Goal: Check status: Check status

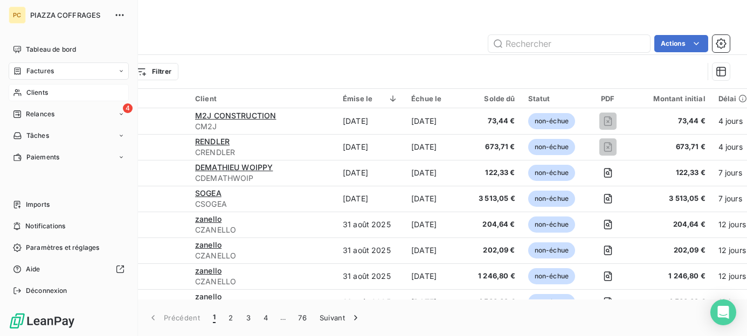
click at [36, 93] on span "Clients" at bounding box center [37, 93] width 22 height 10
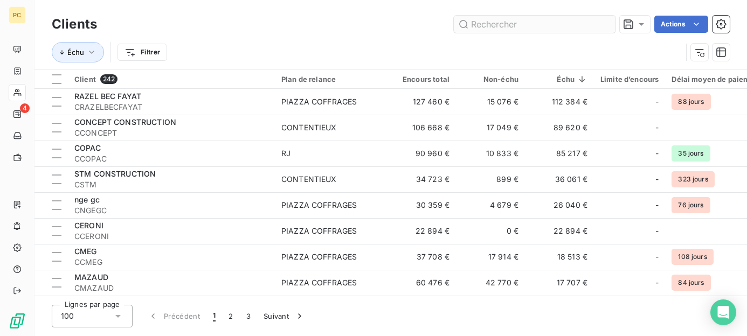
click at [479, 26] on input "text" at bounding box center [535, 24] width 162 height 17
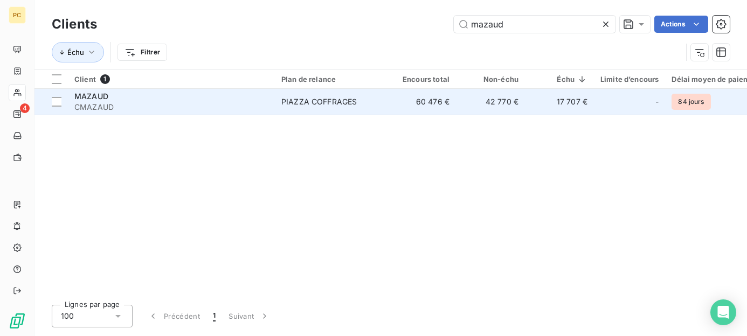
type input "mazaud"
click at [393, 100] on td "60 476 €" at bounding box center [421, 102] width 69 height 26
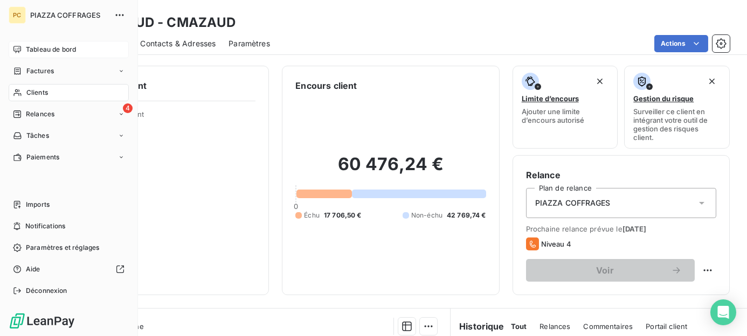
click at [40, 50] on span "Tableau de bord" at bounding box center [51, 50] width 50 height 10
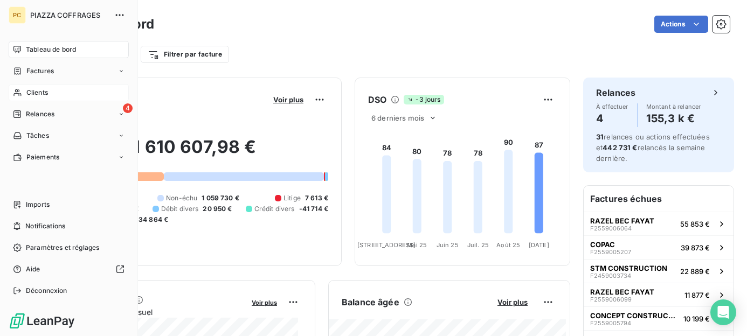
click at [29, 89] on span "Clients" at bounding box center [37, 93] width 22 height 10
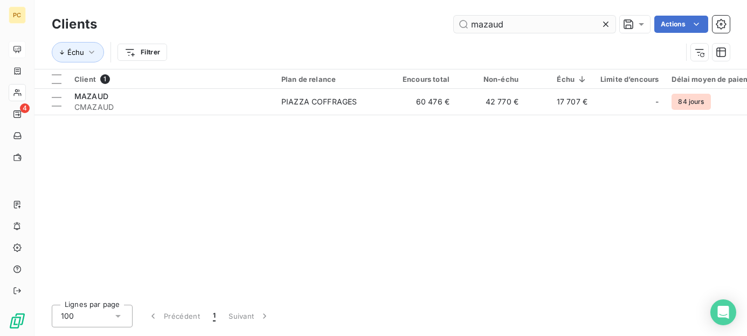
drag, startPoint x: 502, startPoint y: 26, endPoint x: 462, endPoint y: 26, distance: 39.9
click at [462, 26] on input "mazaud" at bounding box center [535, 24] width 162 height 17
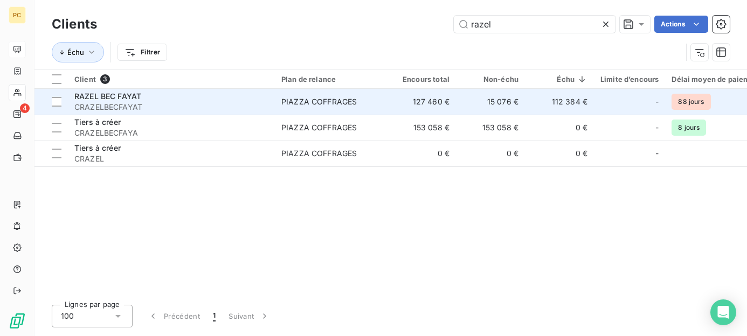
type input "razel"
click at [414, 98] on td "127 460 €" at bounding box center [421, 102] width 69 height 26
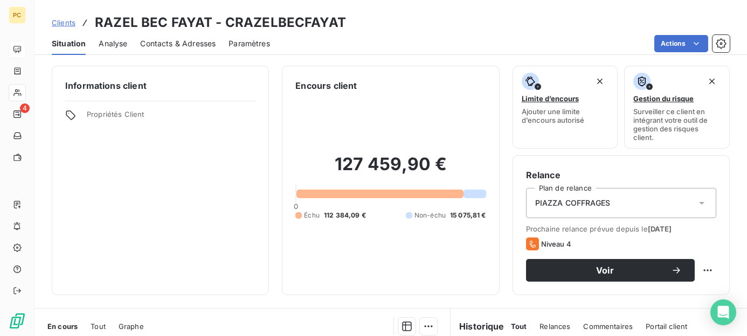
click at [191, 43] on span "Contacts & Adresses" at bounding box center [177, 43] width 75 height 11
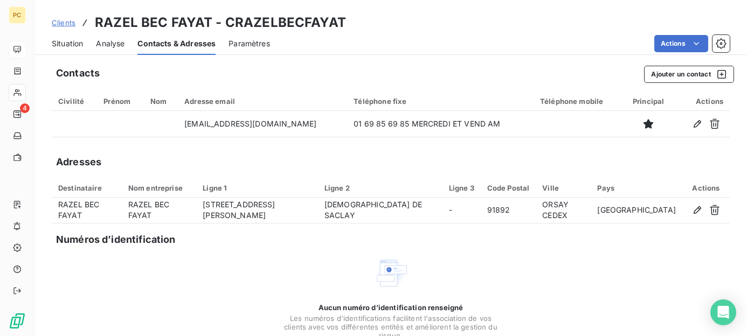
click at [74, 44] on span "Situation" at bounding box center [67, 43] width 31 height 11
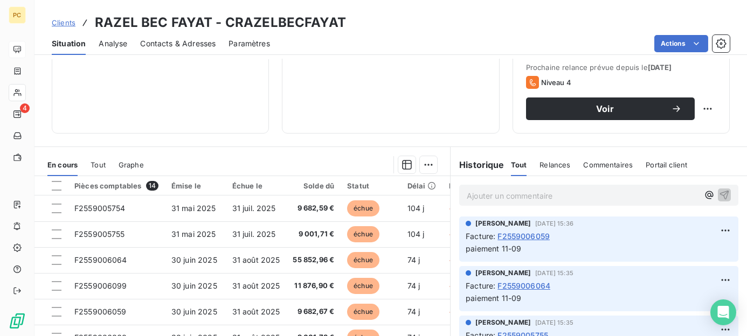
scroll to position [216, 0]
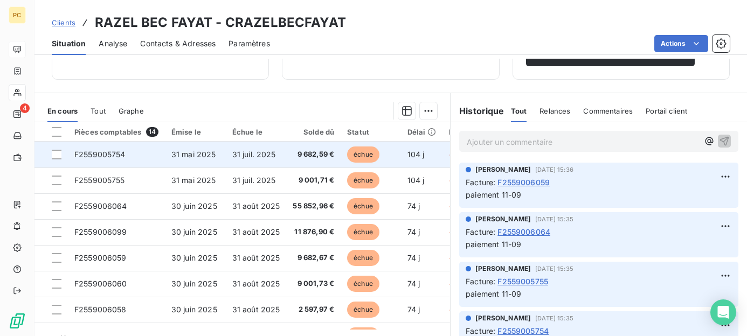
click at [311, 153] on span "9 682,59 €" at bounding box center [313, 154] width 41 height 11
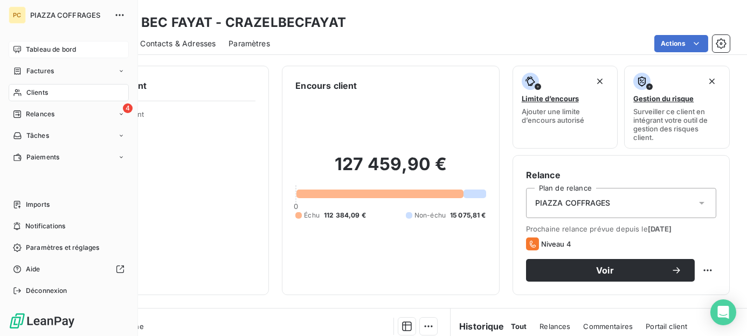
click at [29, 93] on span "Clients" at bounding box center [37, 93] width 22 height 10
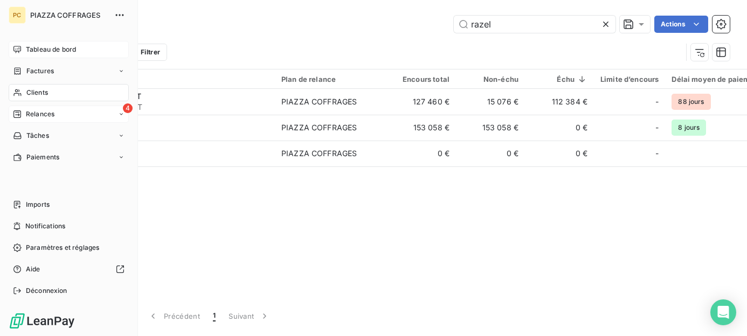
click at [51, 116] on span "Relances" at bounding box center [40, 114] width 29 height 10
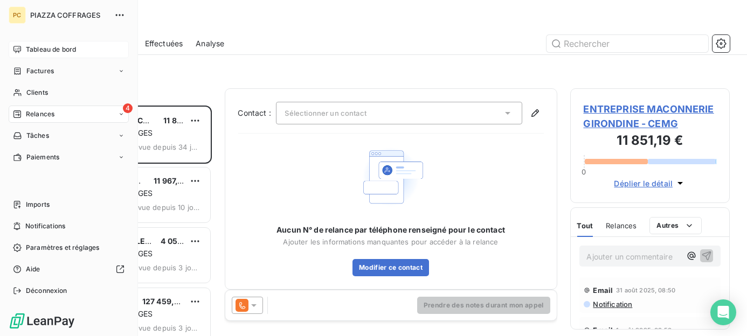
click at [37, 113] on span "Relances" at bounding box center [40, 114] width 29 height 10
